Goal: Task Accomplishment & Management: Use online tool/utility

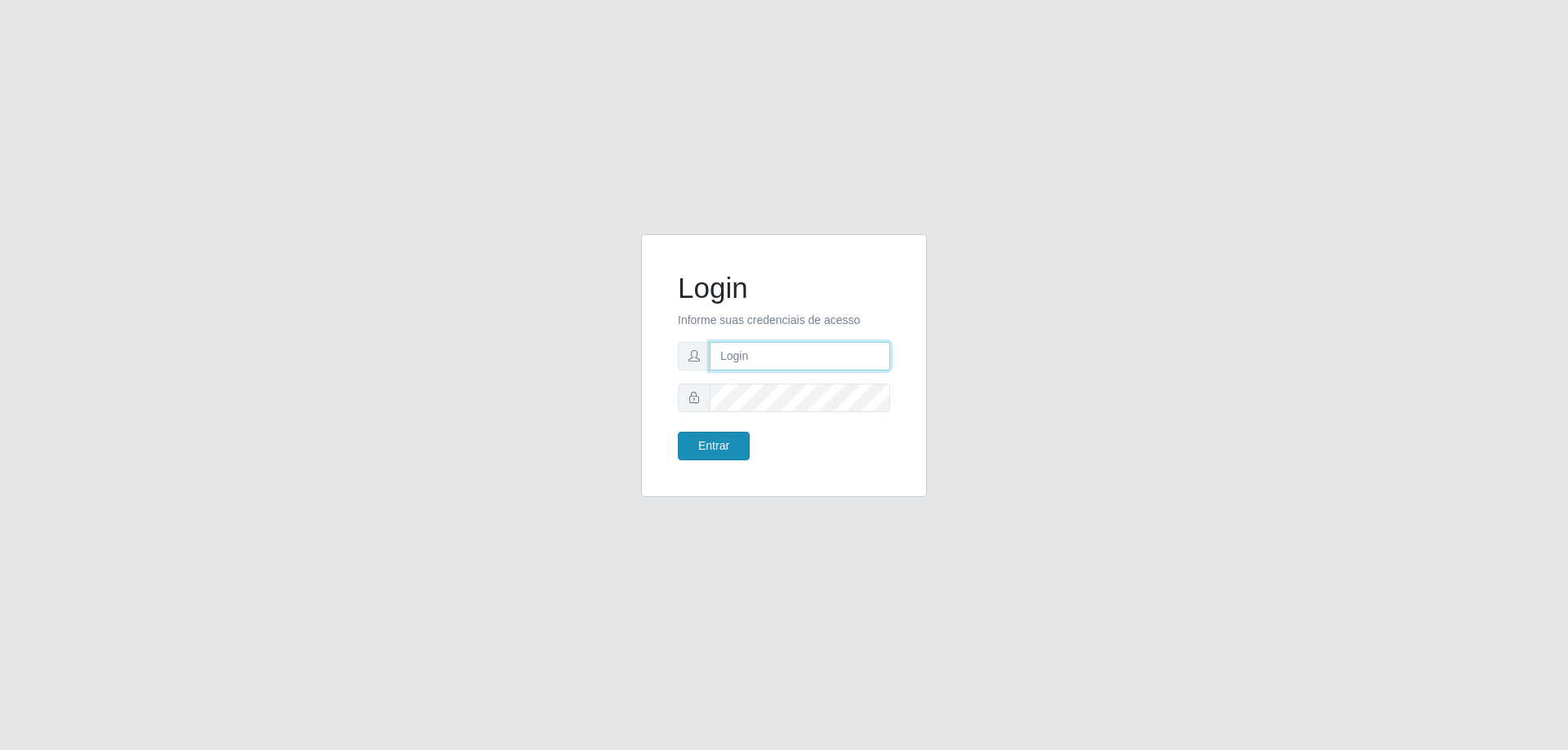
type input "[EMAIL_ADDRESS][DOMAIN_NAME]"
click at [716, 451] on button "Entrar" at bounding box center [714, 446] width 72 height 29
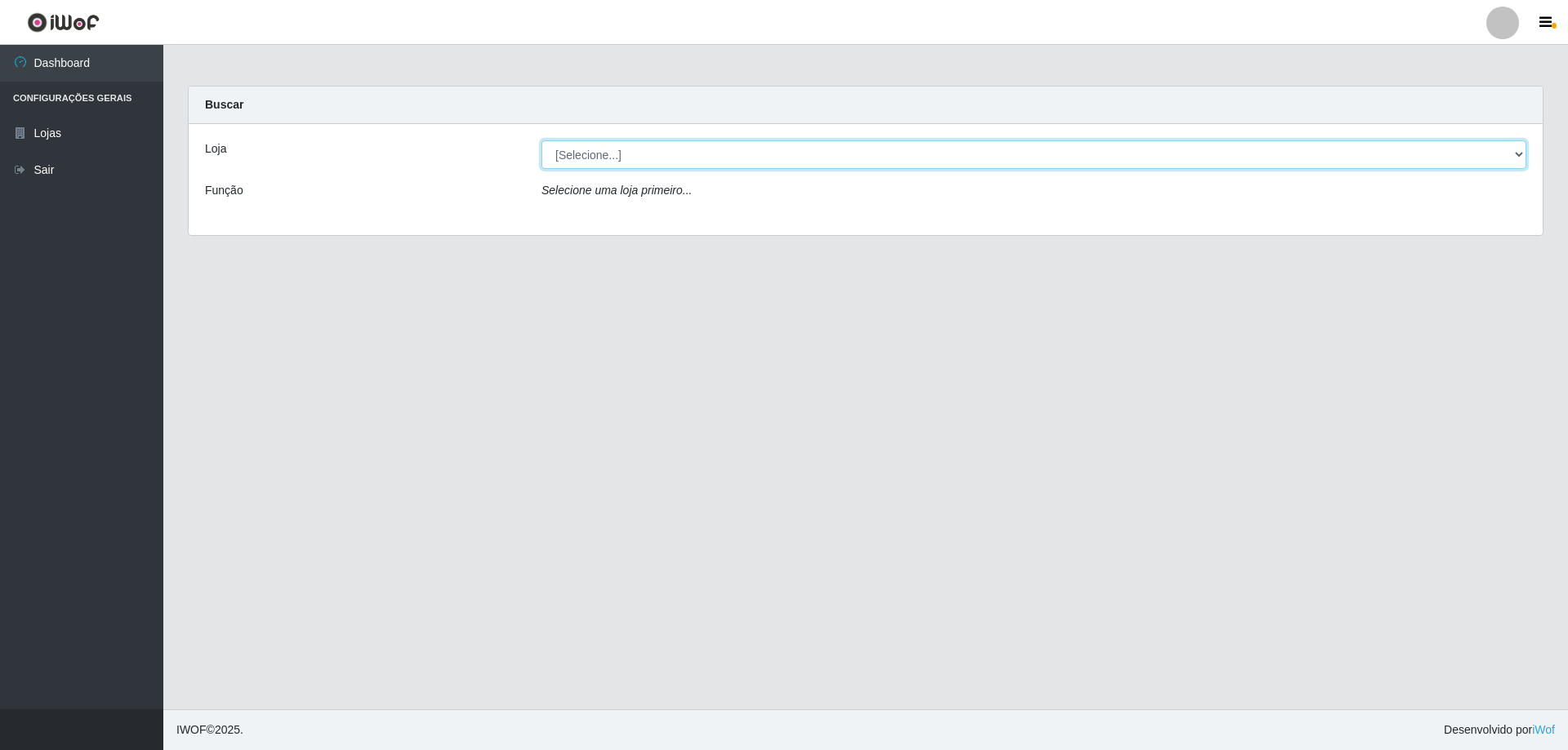
click at [616, 149] on select "[Selecione...] Atacado Vem - Loja 31 [GEOGRAPHIC_DATA]" at bounding box center [1033, 155] width 985 height 29
select select "437"
click at [541, 141] on select "[Selecione...] Atacado Vem - Loja 31 [GEOGRAPHIC_DATA]" at bounding box center [1033, 155] width 985 height 29
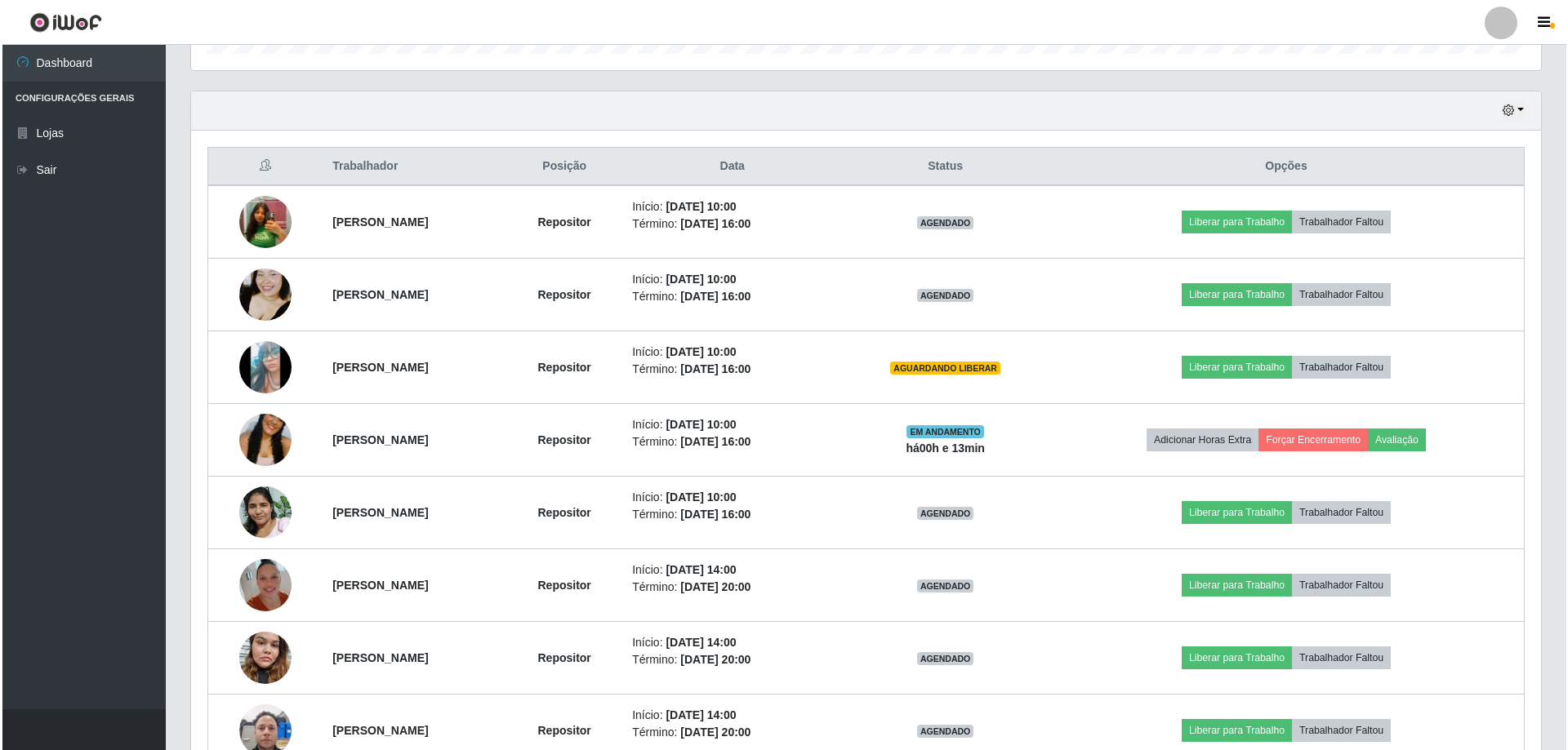
scroll to position [735, 0]
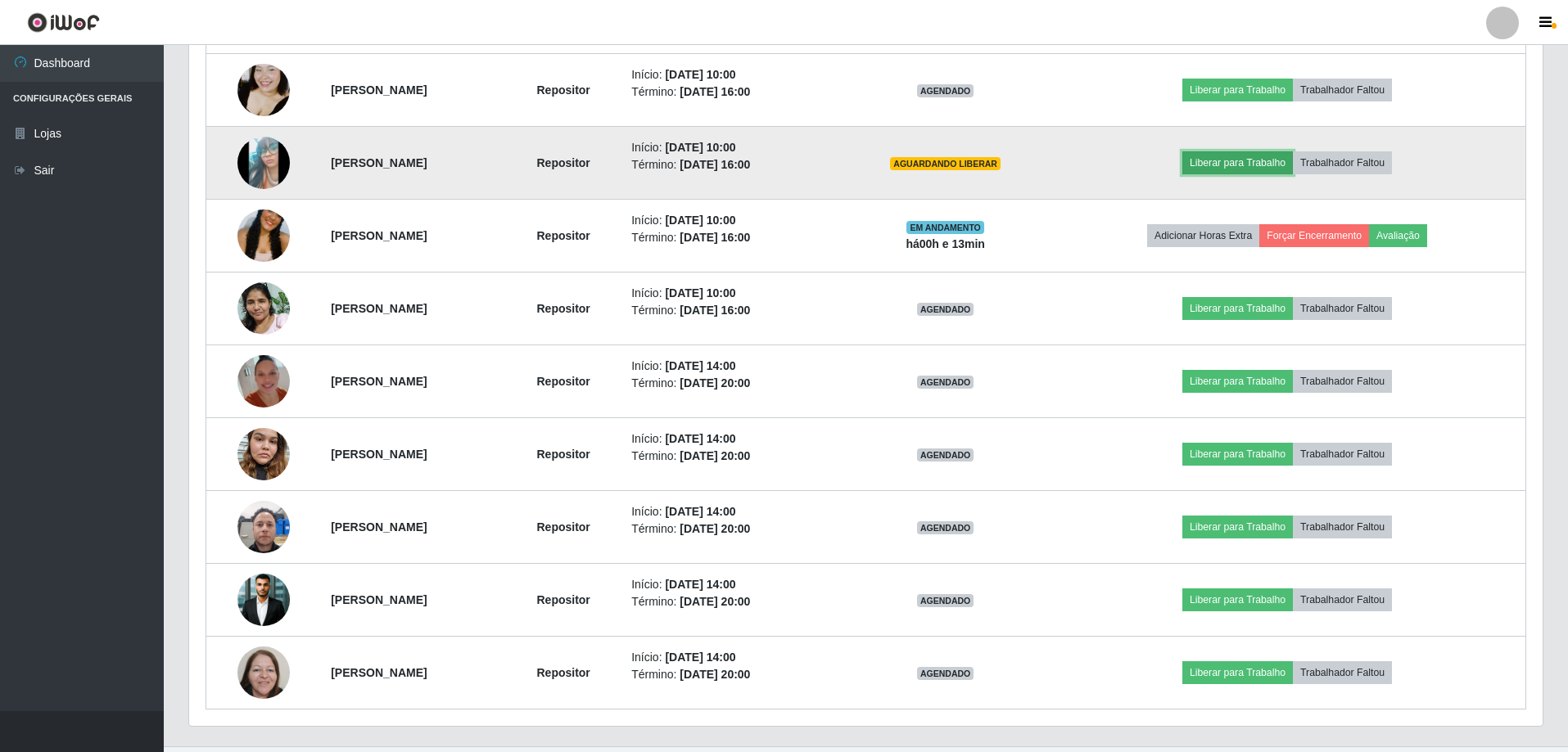
click at [1261, 162] on button "Liberar para Trabalho" at bounding box center [1237, 163] width 110 height 23
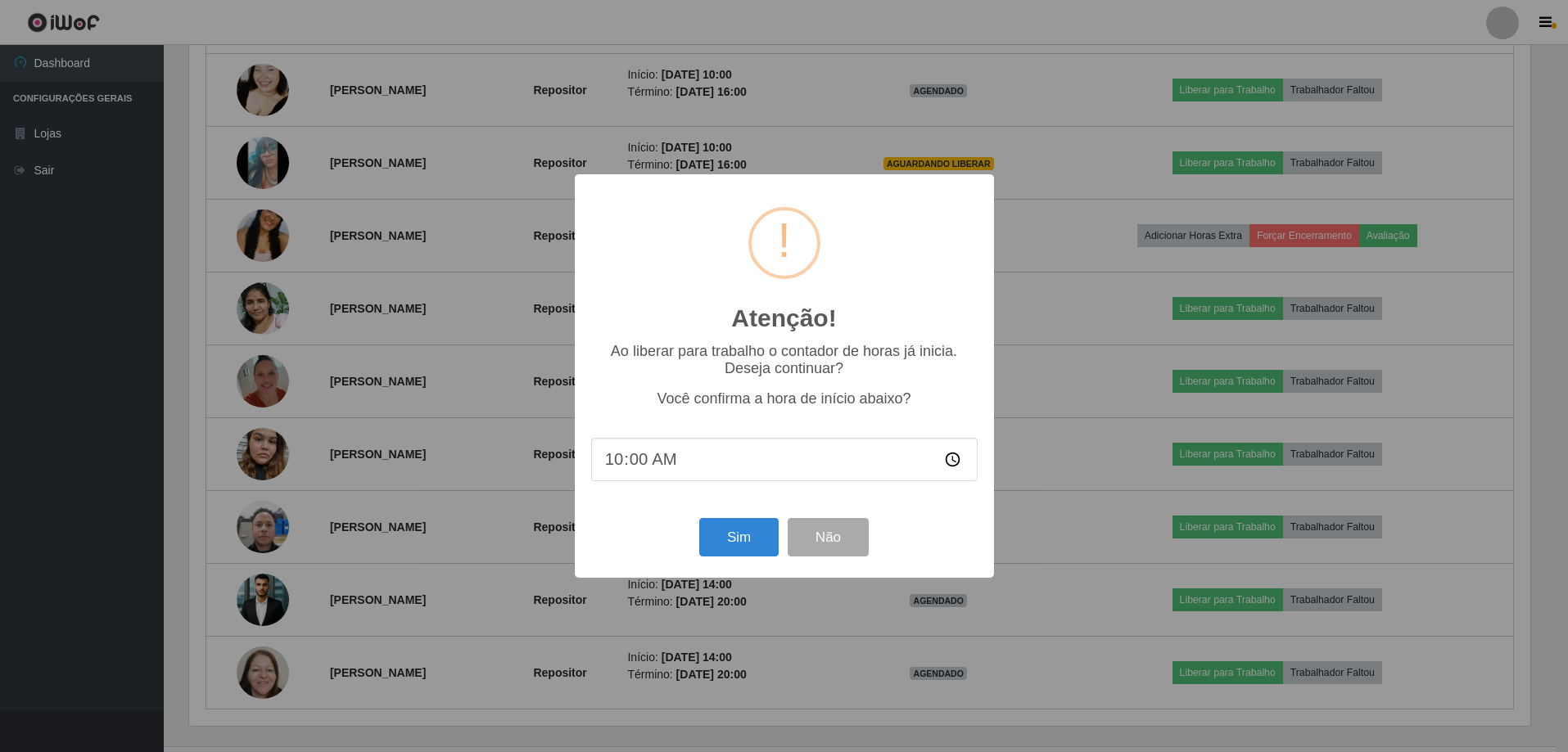
scroll to position [340, 1345]
click at [754, 540] on button "Sim" at bounding box center [741, 537] width 79 height 39
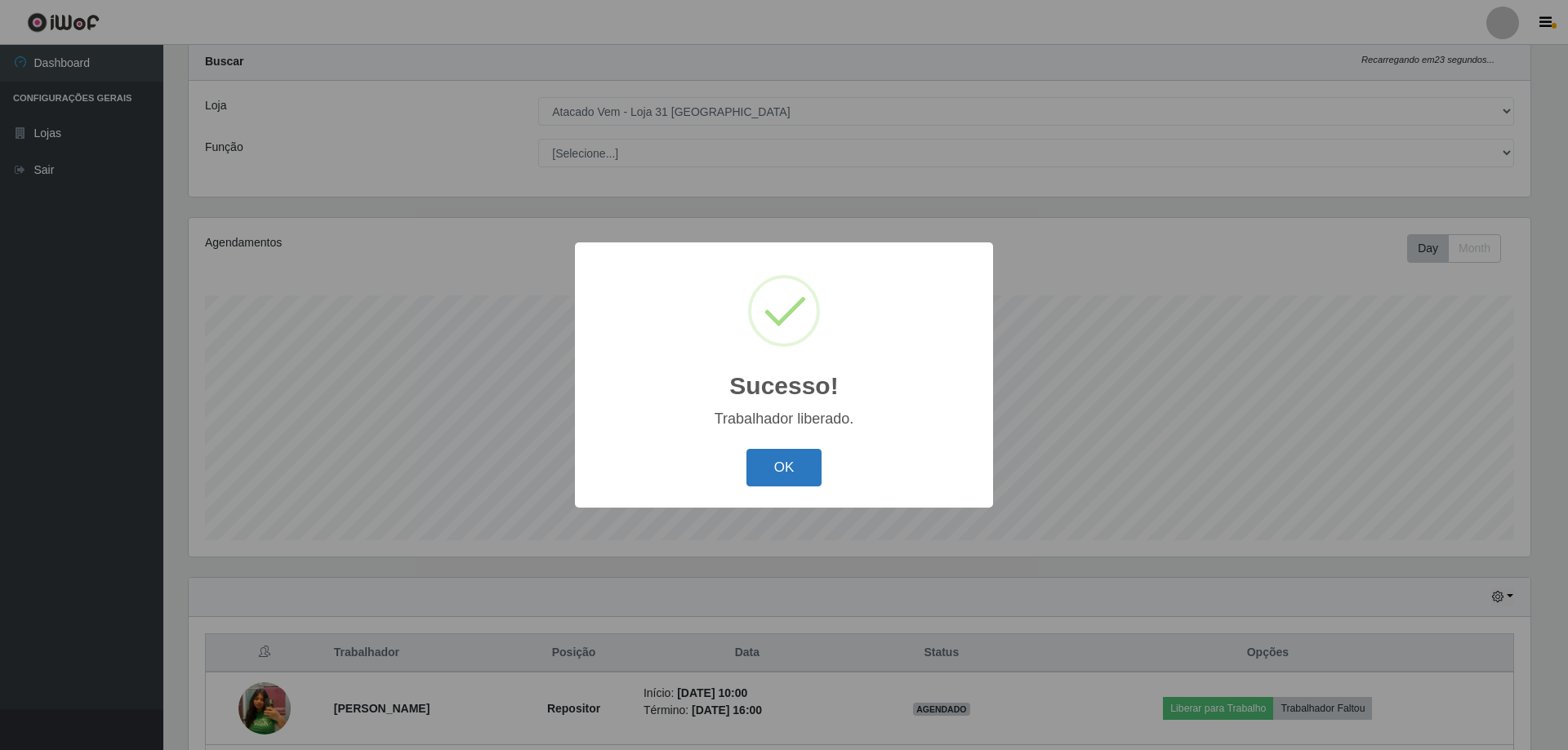
click at [780, 471] on button "OK" at bounding box center [784, 468] width 76 height 39
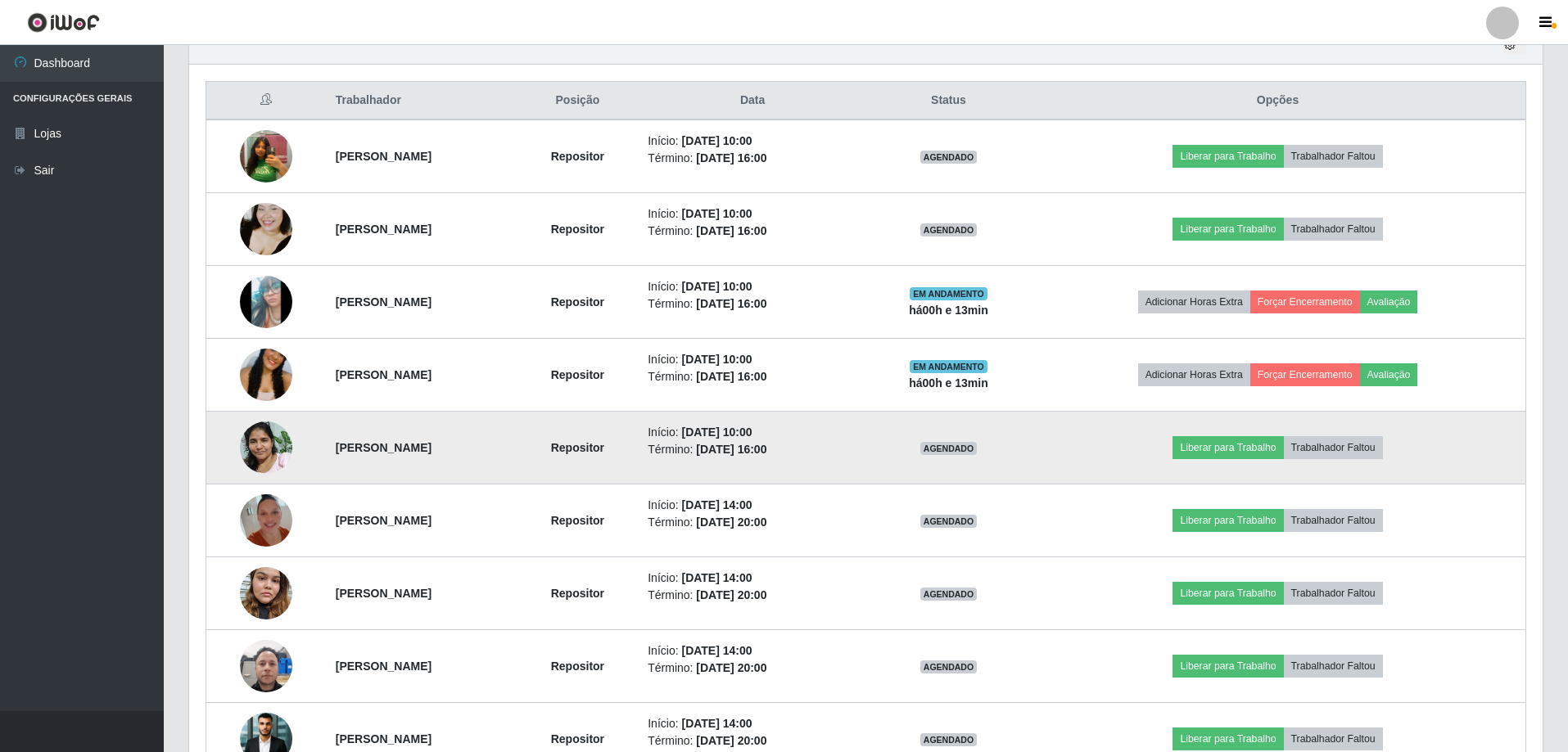
scroll to position [616, 0]
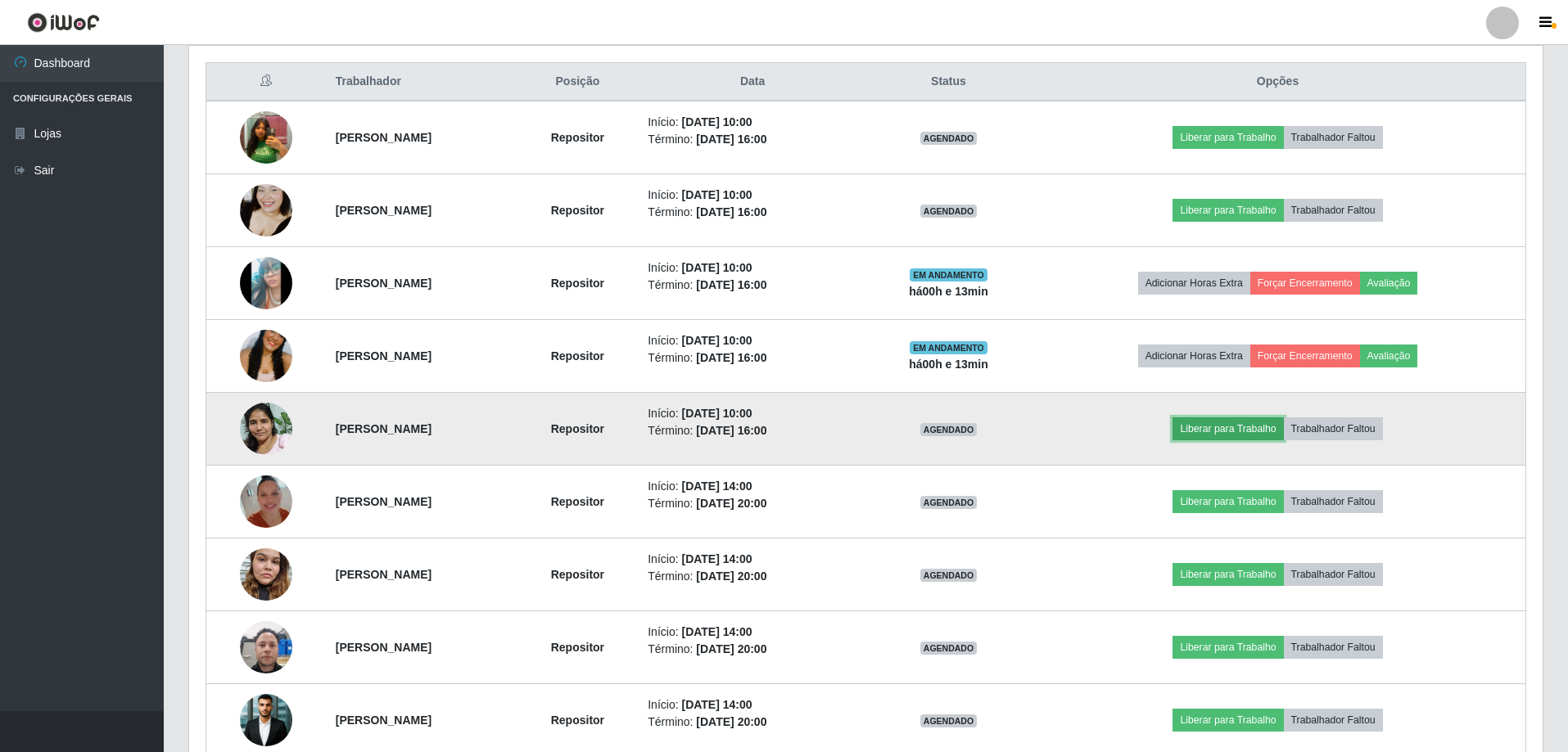
click at [1226, 427] on button "Liberar para Trabalho" at bounding box center [1227, 429] width 110 height 23
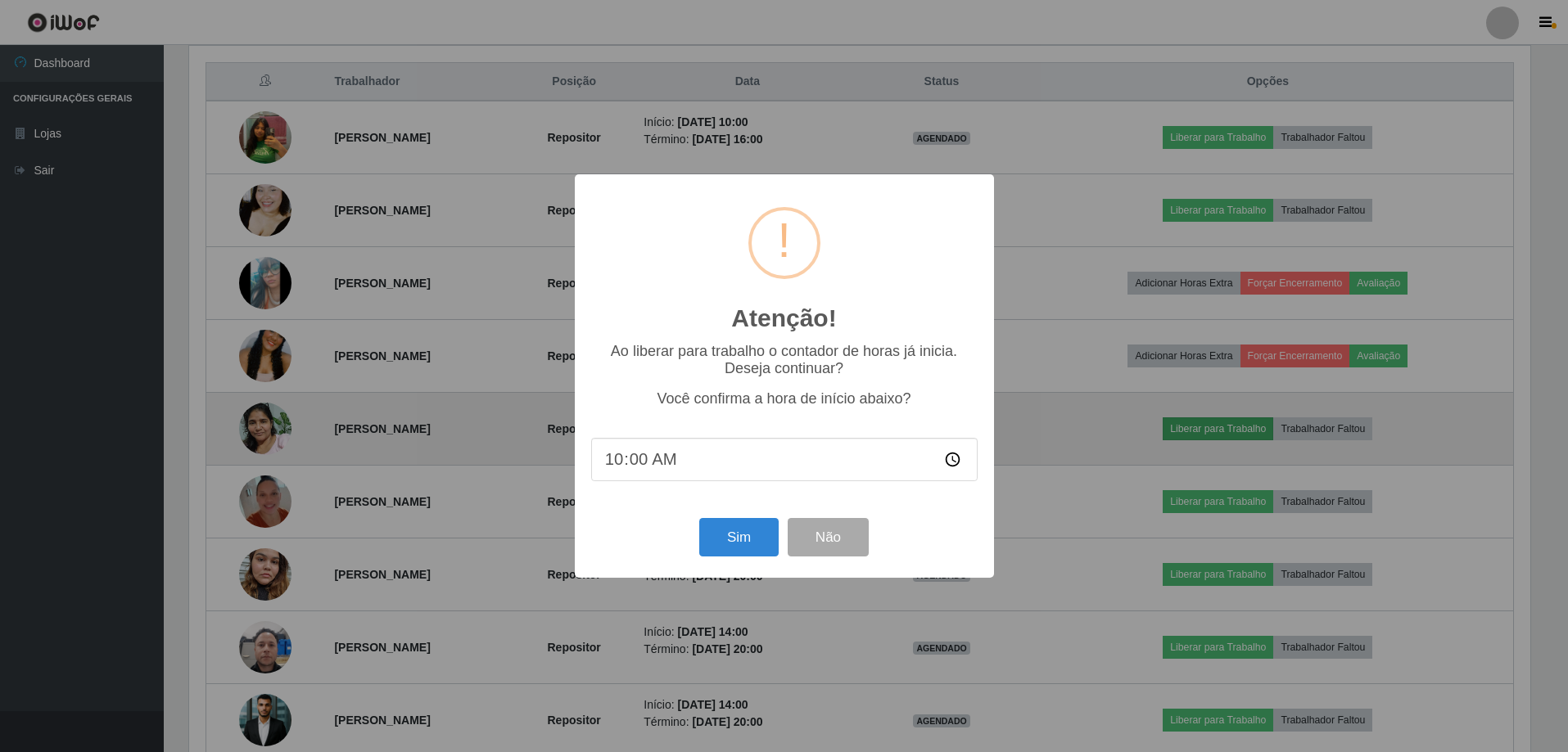
scroll to position [340, 1345]
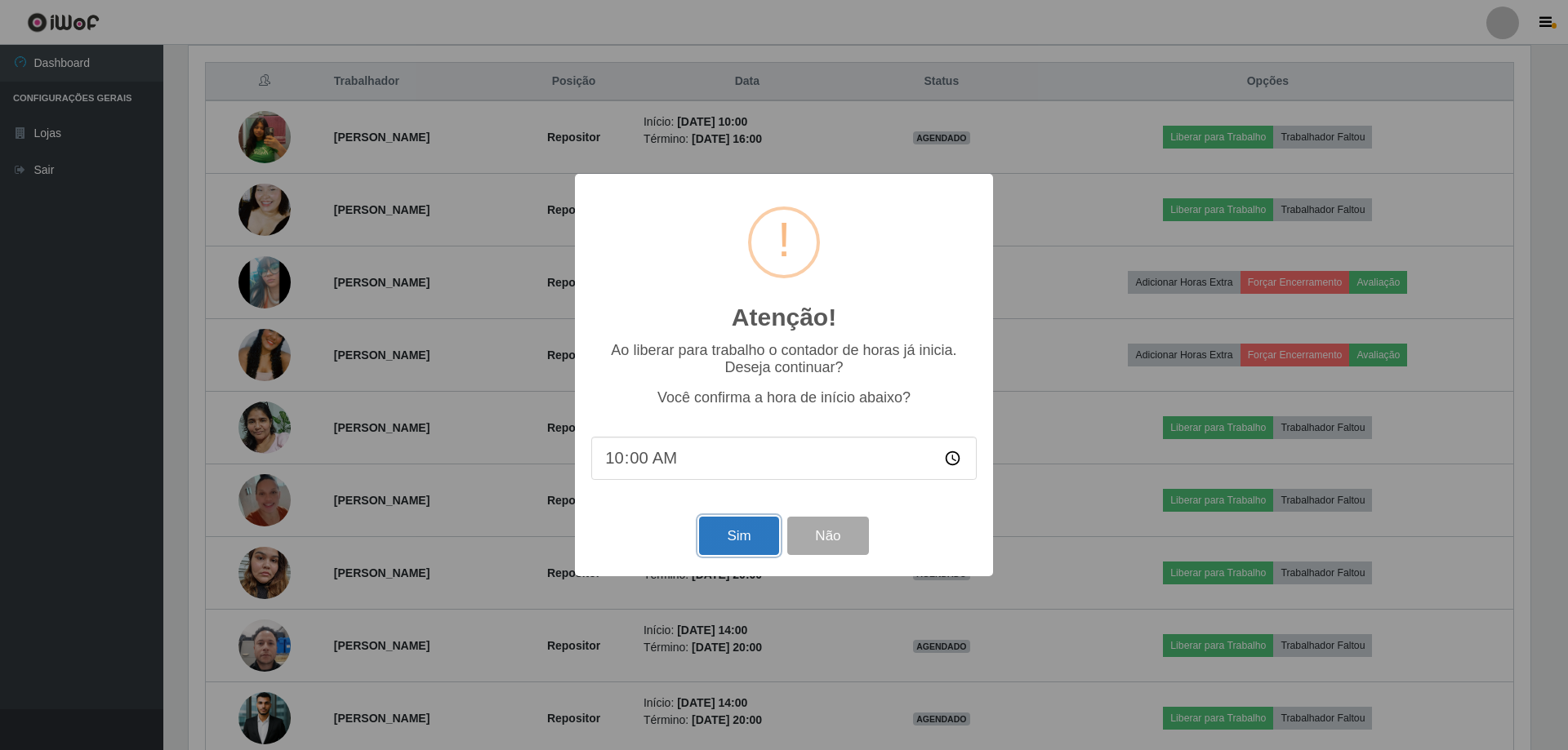
click at [763, 534] on button "Sim" at bounding box center [739, 536] width 79 height 39
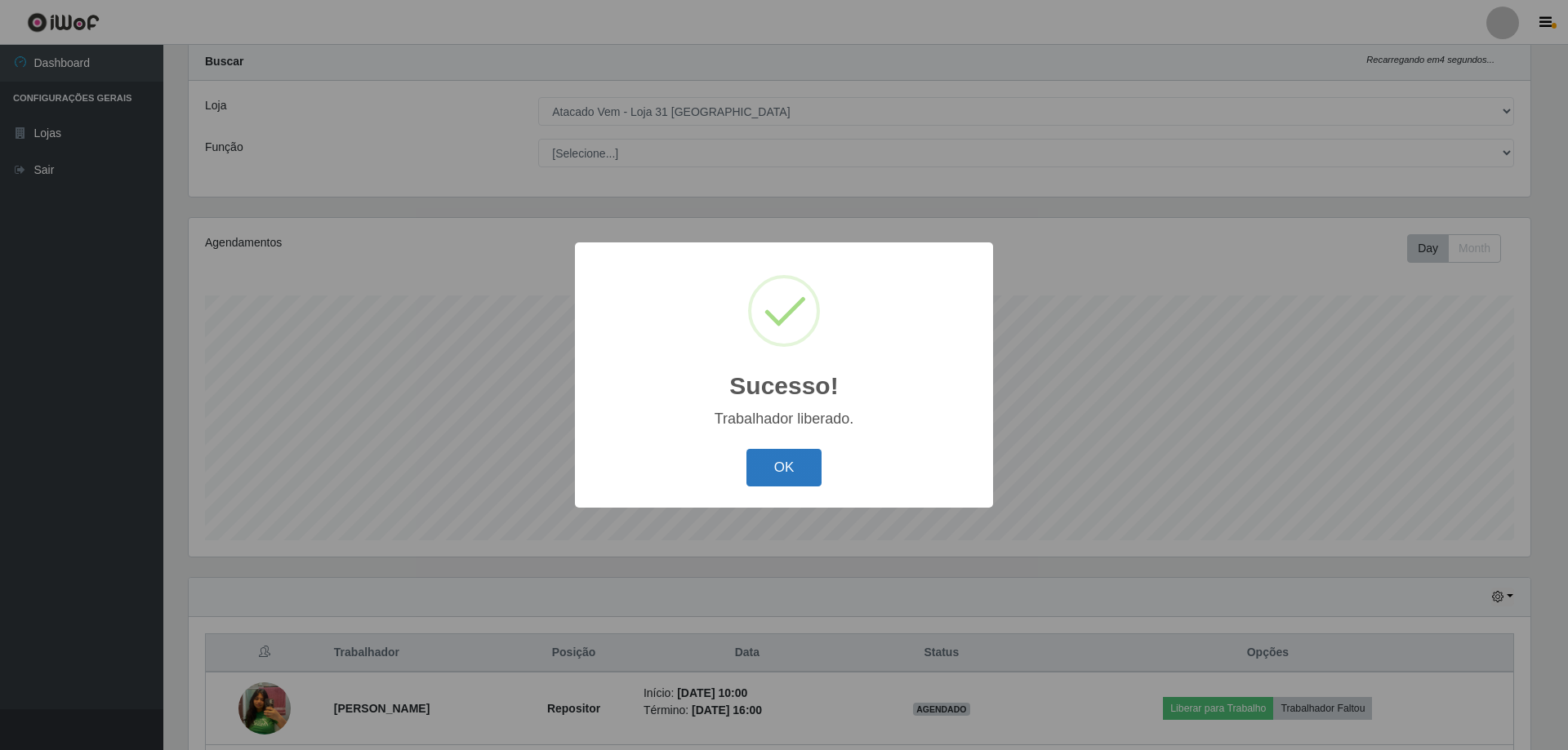
click at [770, 465] on button "OK" at bounding box center [784, 468] width 76 height 39
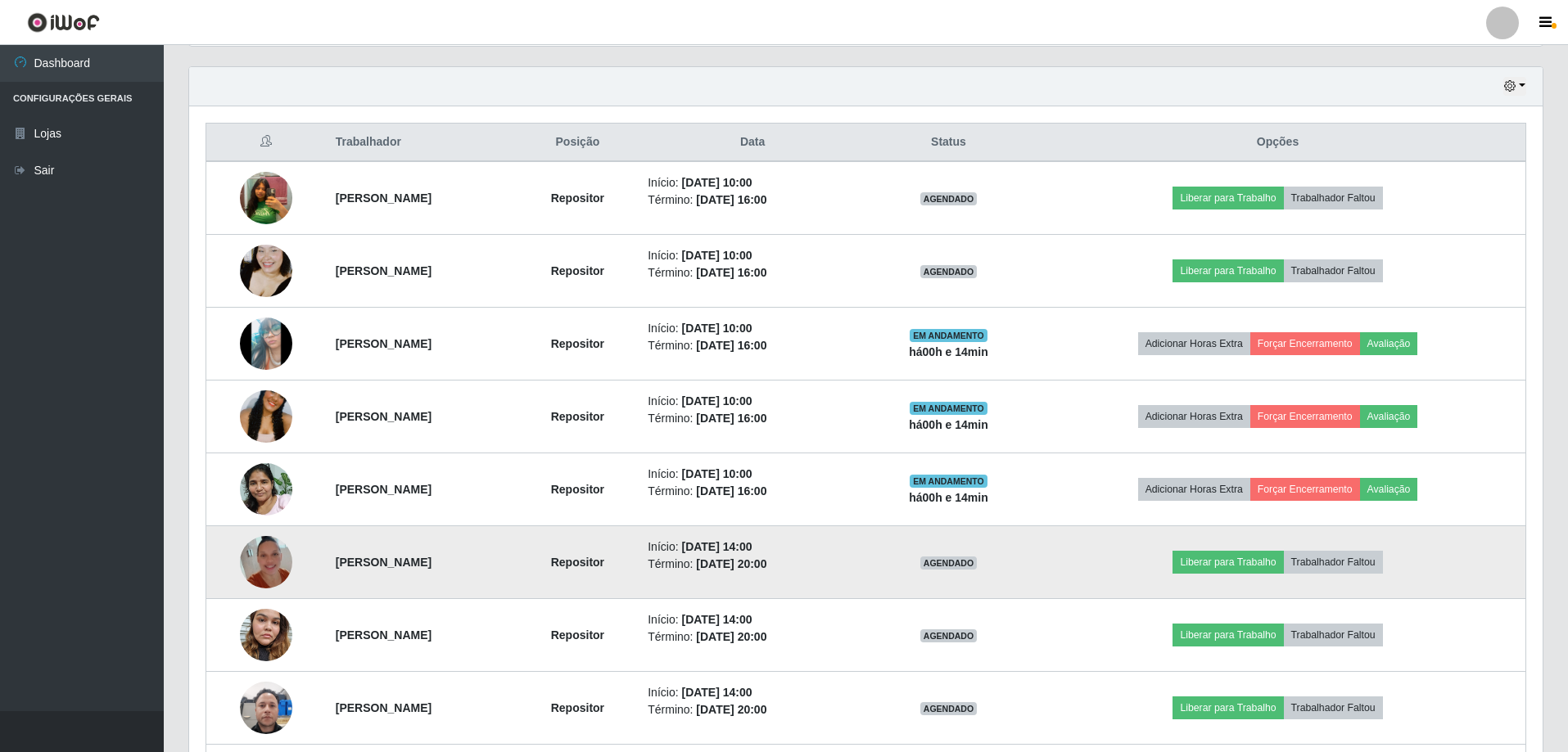
scroll to position [527, 0]
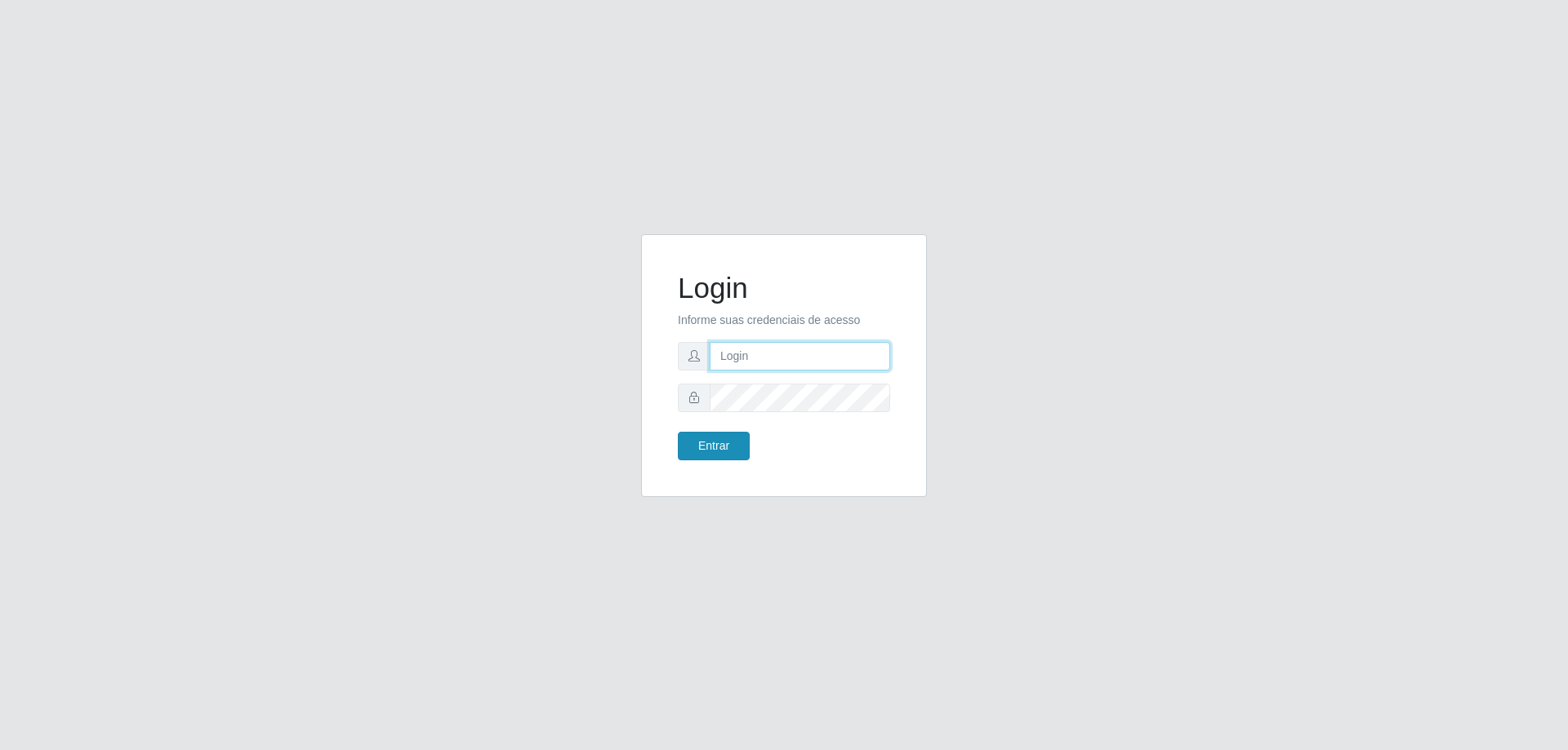
type input "[EMAIL_ADDRESS][DOMAIN_NAME]"
click at [712, 435] on button "Entrar" at bounding box center [714, 446] width 72 height 29
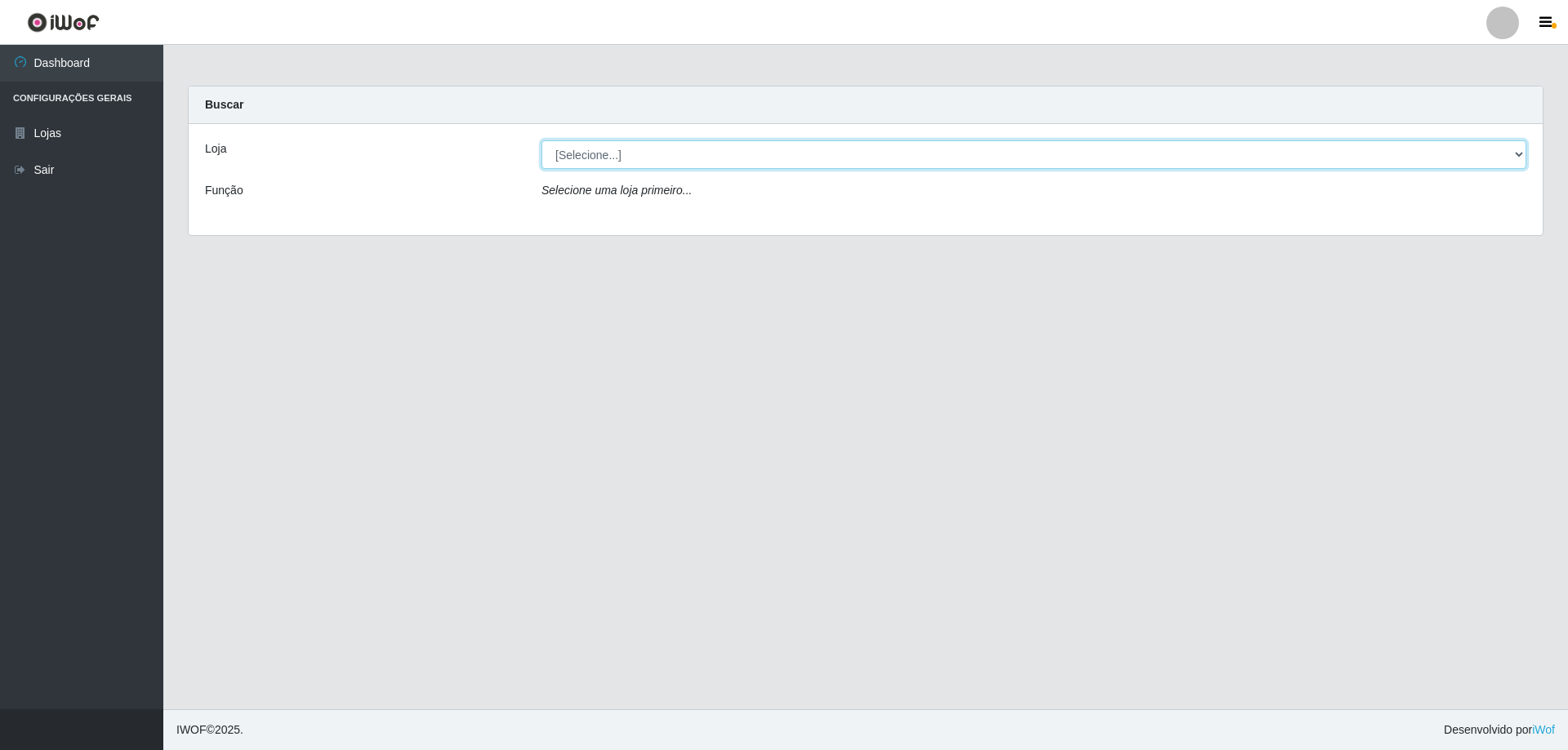
click at [579, 162] on select "[Selecione...] Atacado Vem - Loja 31 [GEOGRAPHIC_DATA]" at bounding box center [1033, 155] width 985 height 29
select select "437"
click at [541, 141] on select "[Selecione...] Atacado Vem - Loja 31 [GEOGRAPHIC_DATA]" at bounding box center [1033, 155] width 985 height 29
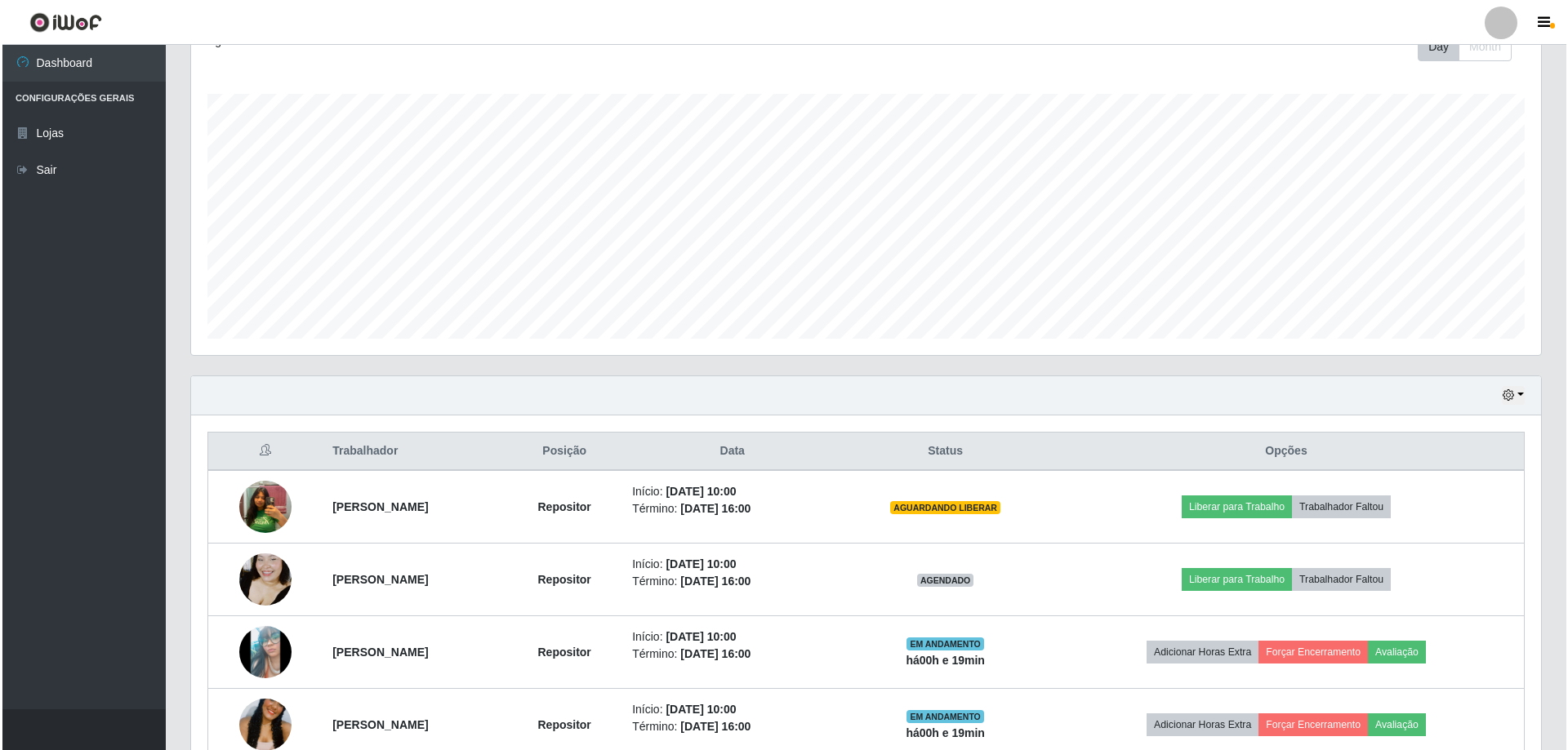
scroll to position [653, 0]
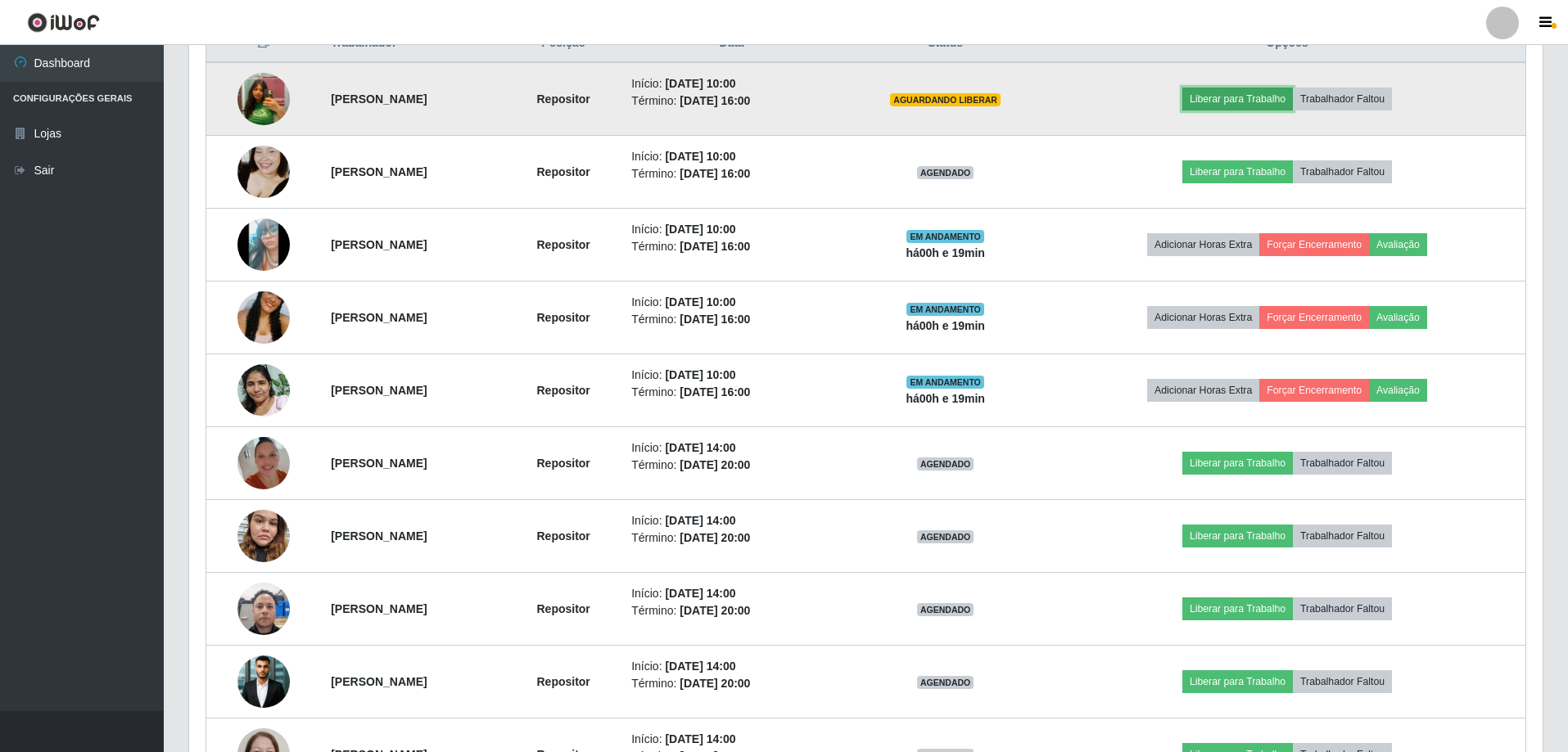
click at [1255, 99] on button "Liberar para Trabalho" at bounding box center [1237, 99] width 110 height 23
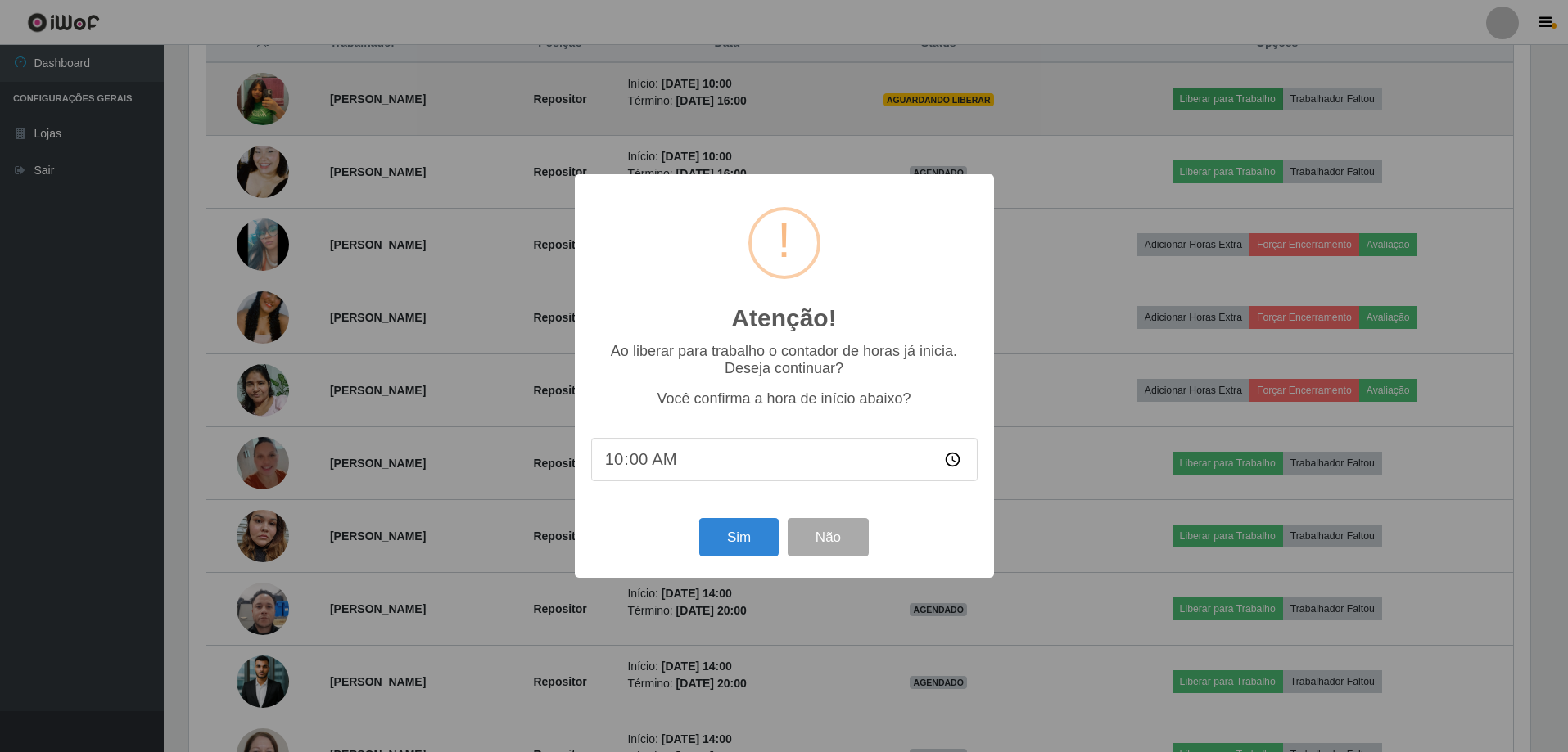
scroll to position [340, 1345]
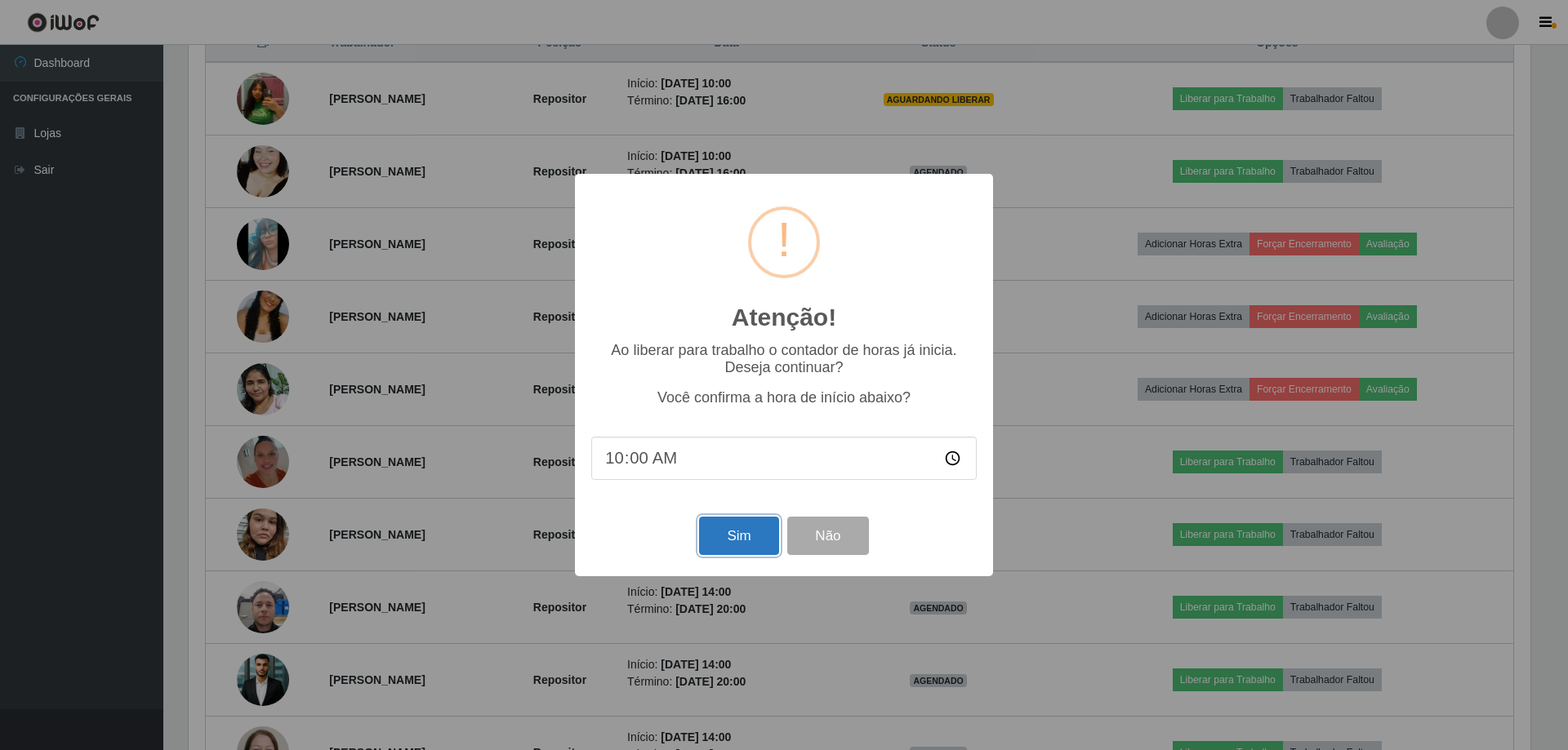
click at [753, 530] on button "Sim" at bounding box center [739, 536] width 79 height 39
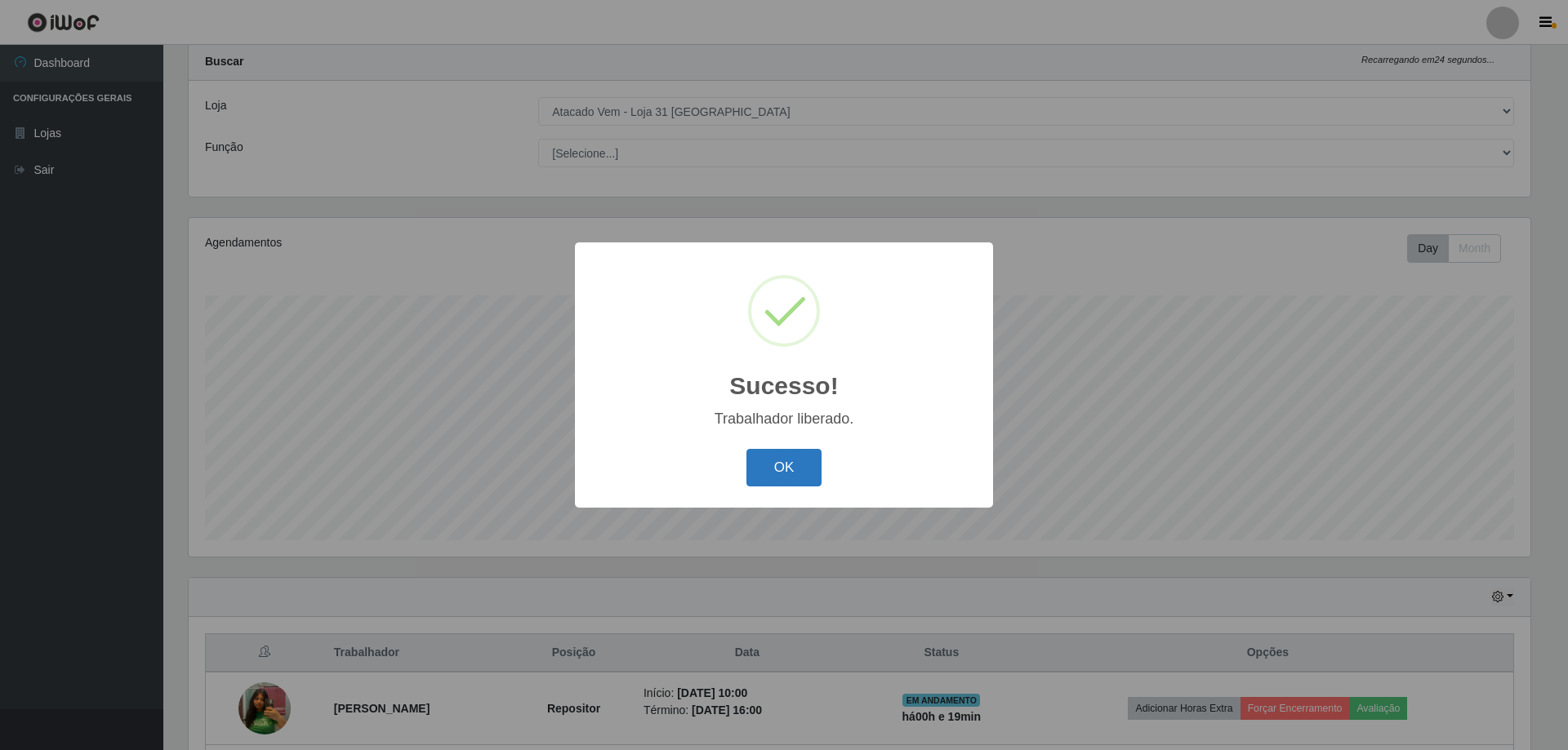
click at [802, 482] on button "OK" at bounding box center [784, 468] width 76 height 39
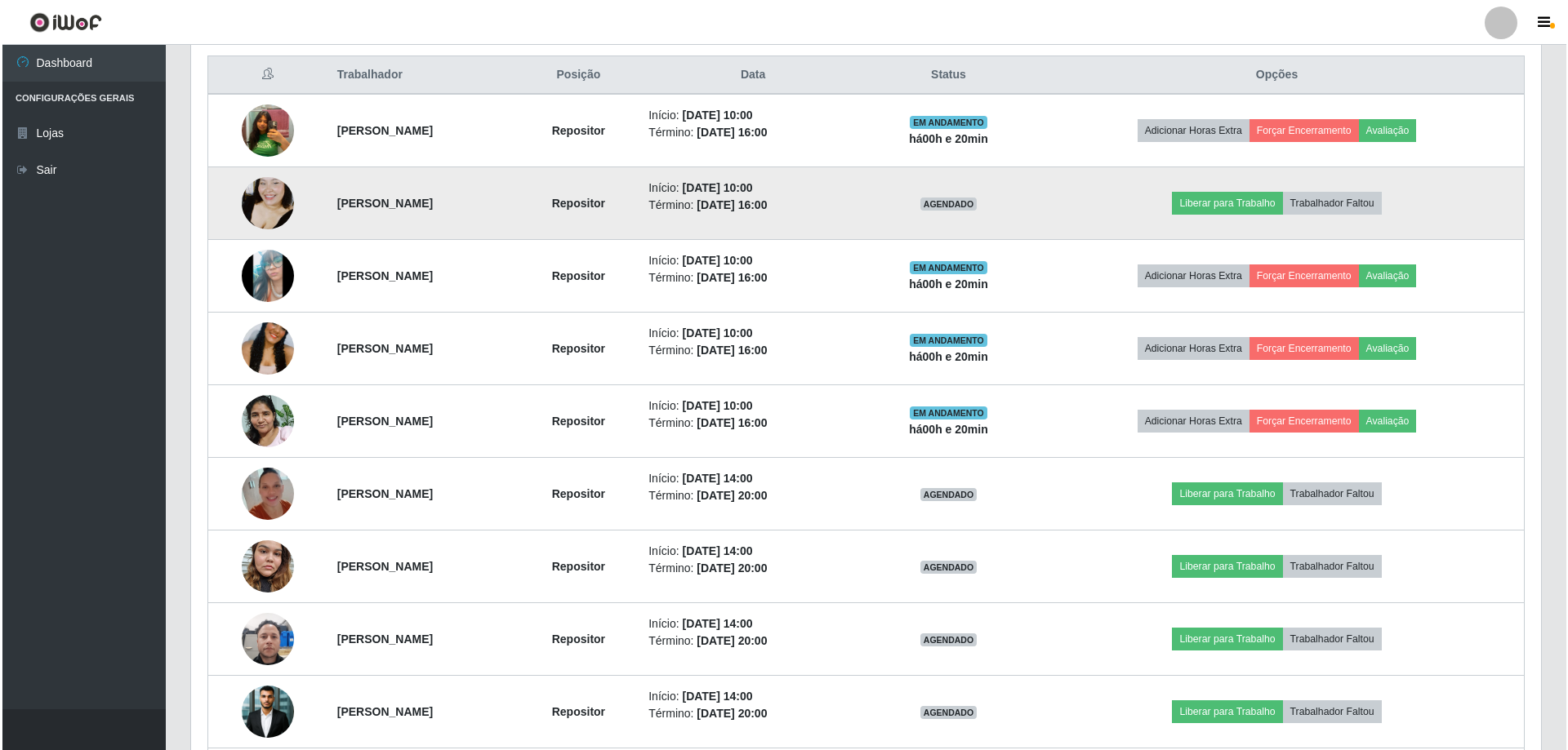
scroll to position [653, 0]
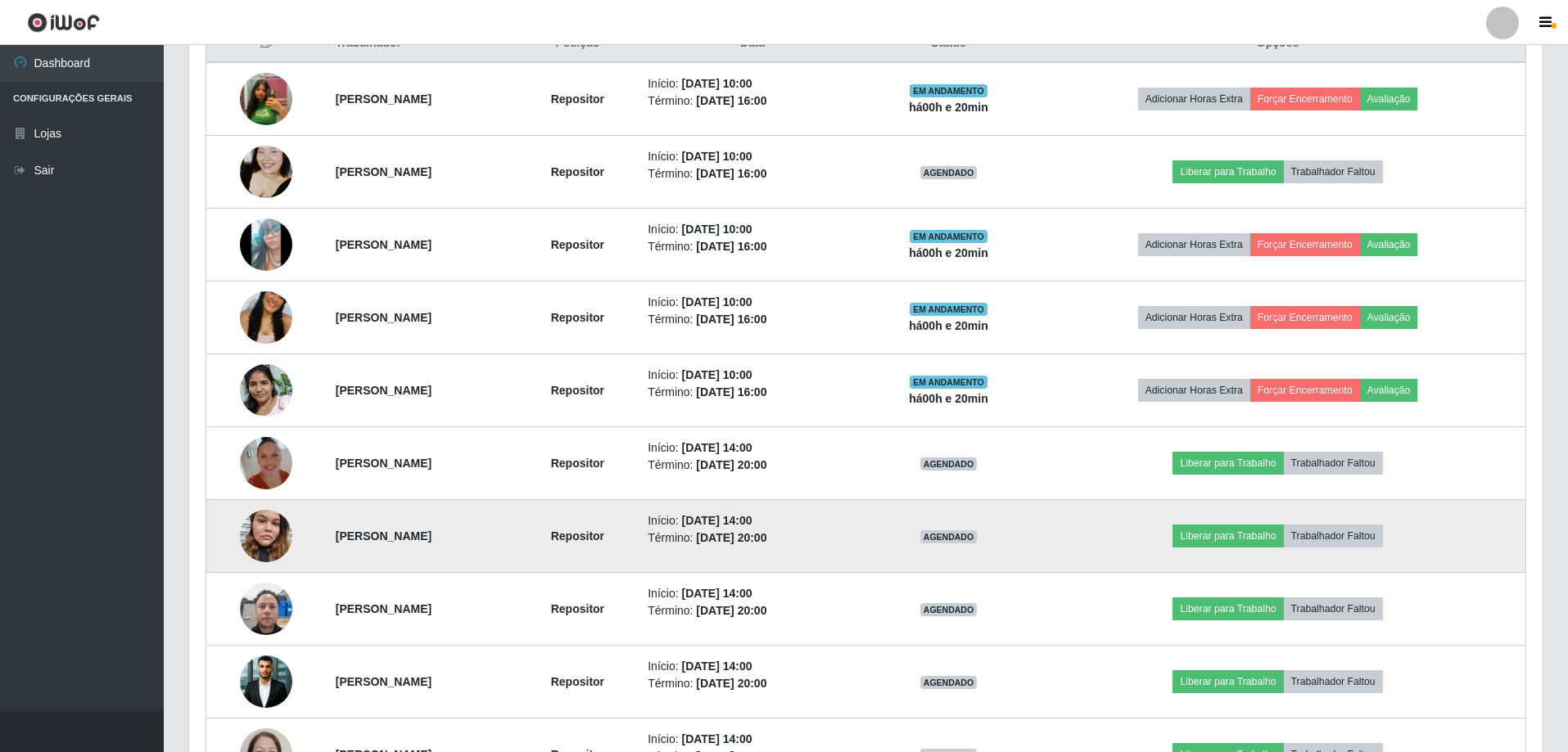
click at [261, 537] on img at bounding box center [265, 535] width 52 height 70
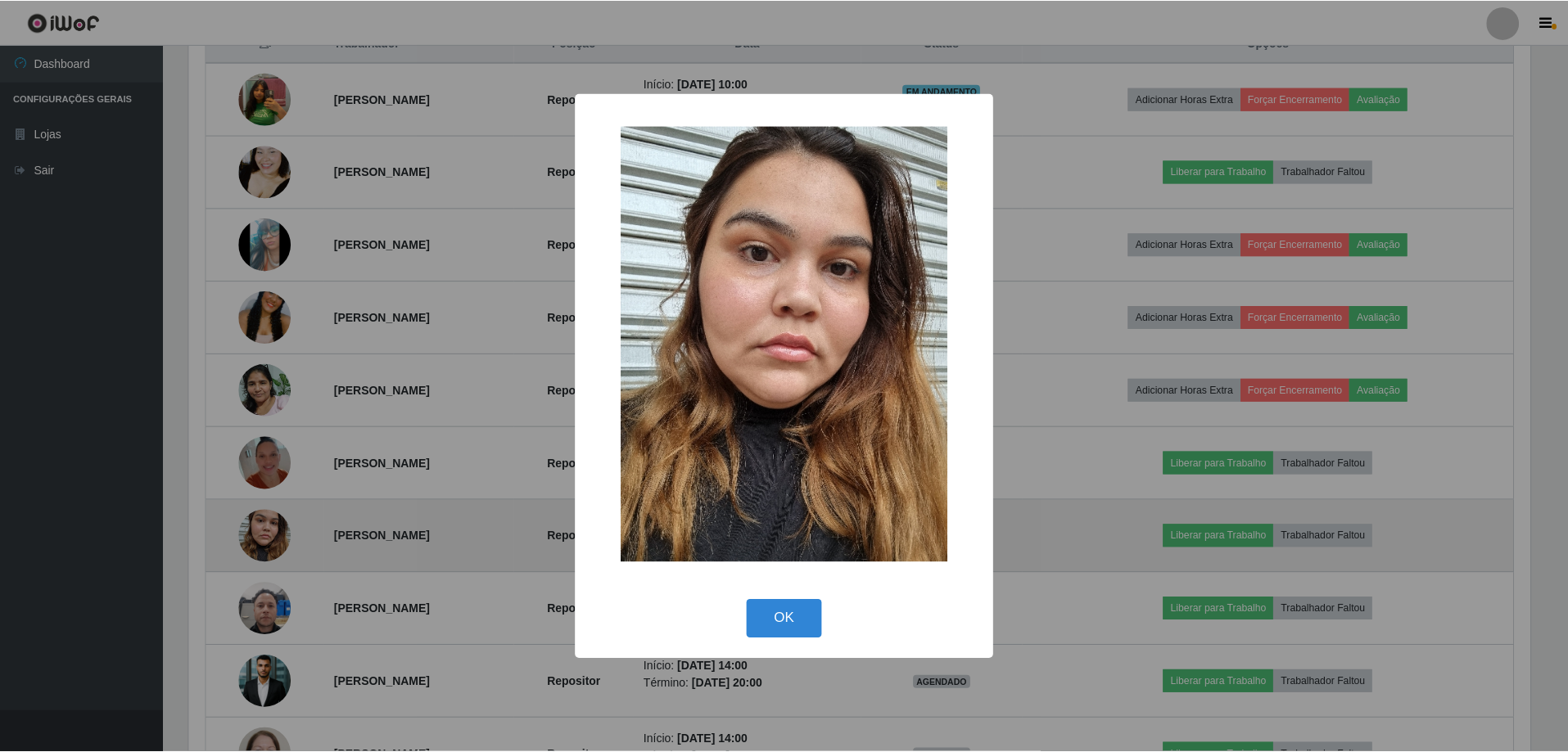
scroll to position [340, 1345]
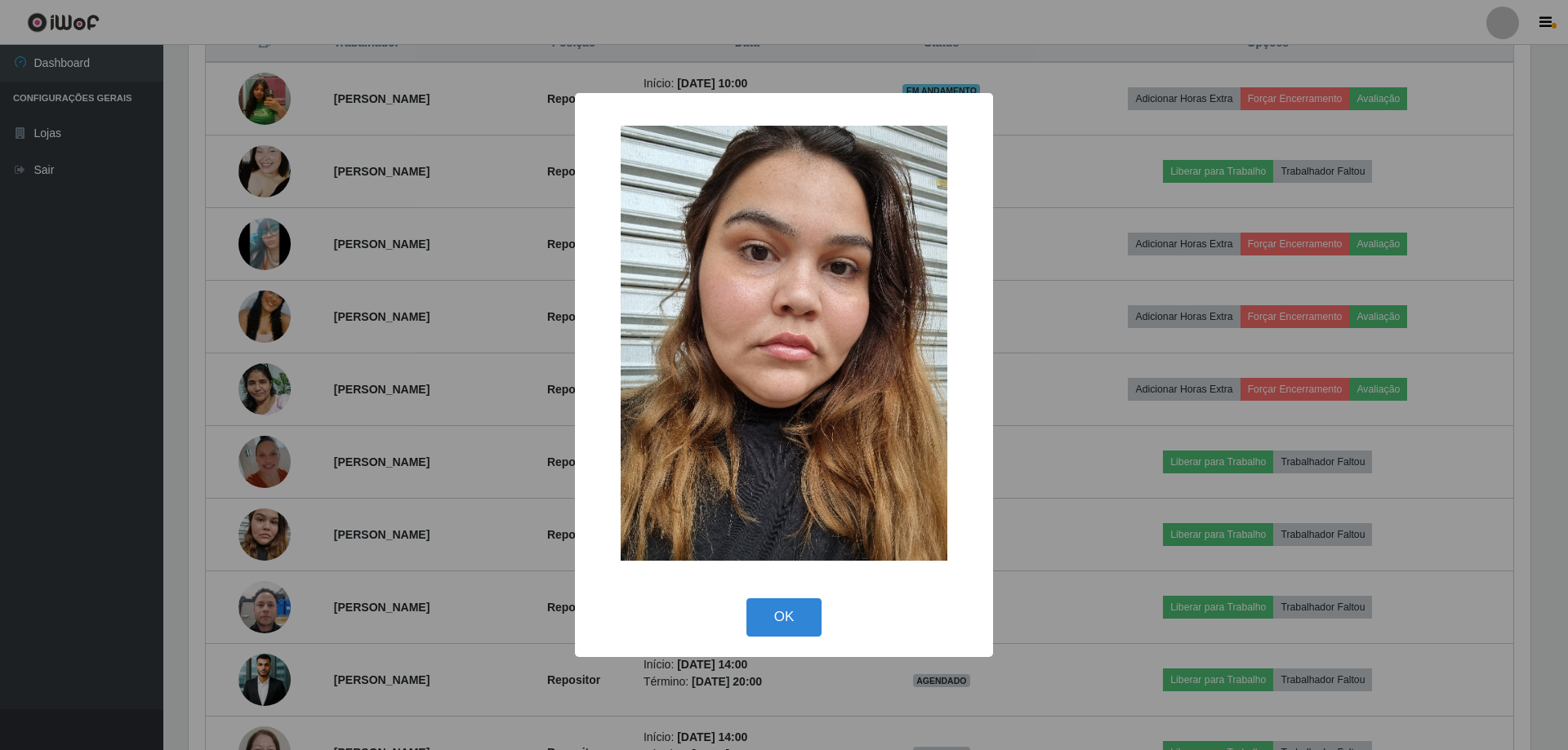
click at [1095, 401] on div "× OK Cancel" at bounding box center [784, 375] width 1568 height 750
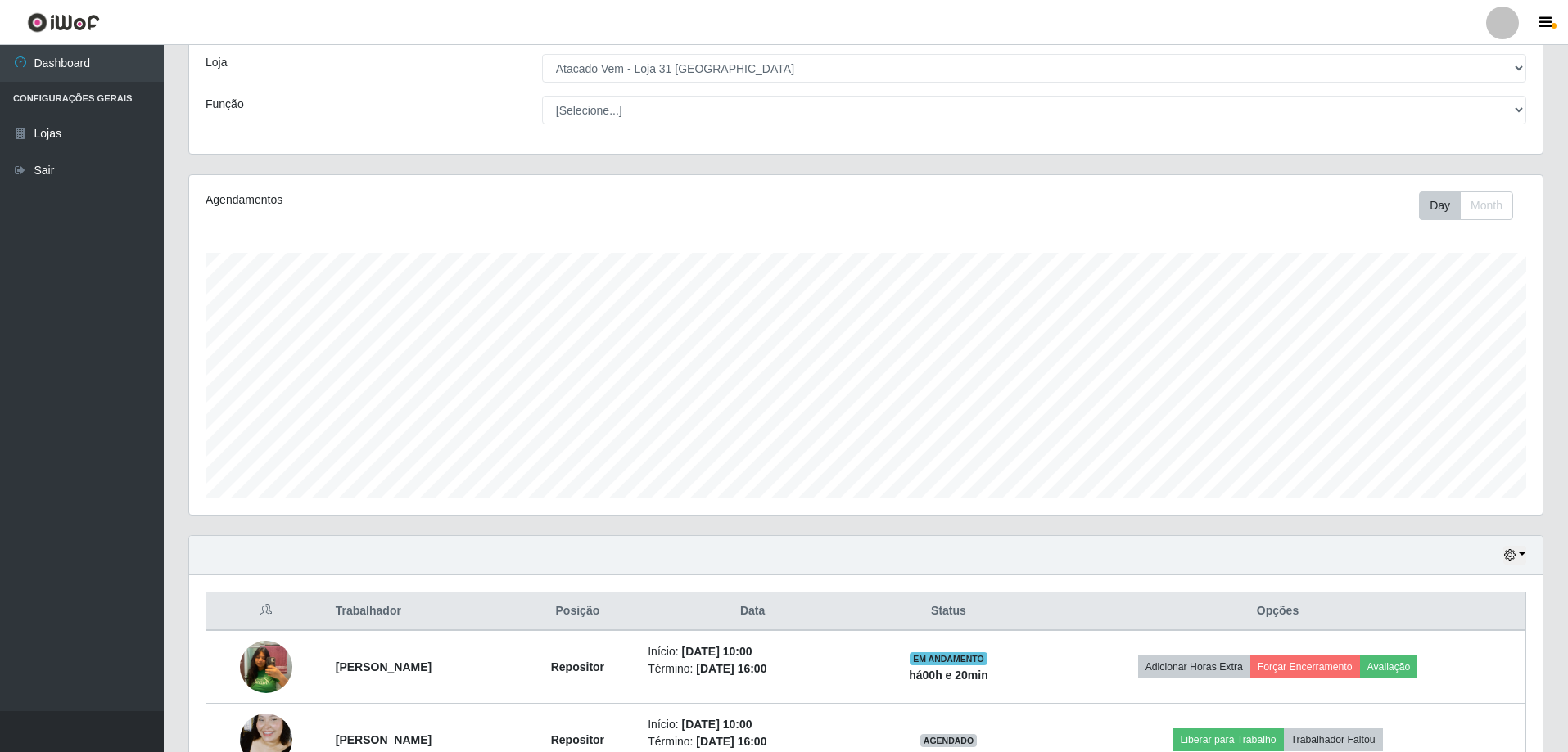
scroll to position [82, 0]
